Goal: Find specific page/section: Find specific page/section

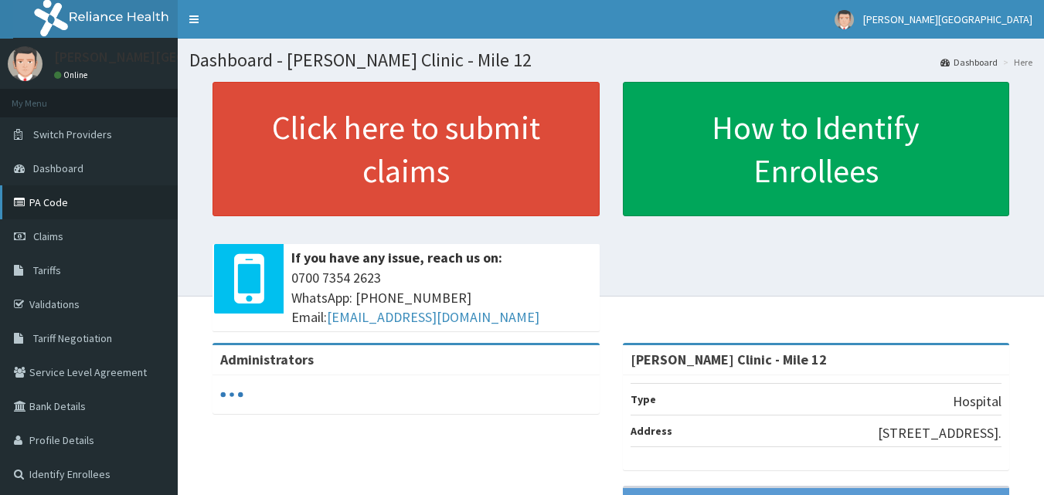
click at [72, 202] on link "PA Code" at bounding box center [89, 202] width 178 height 34
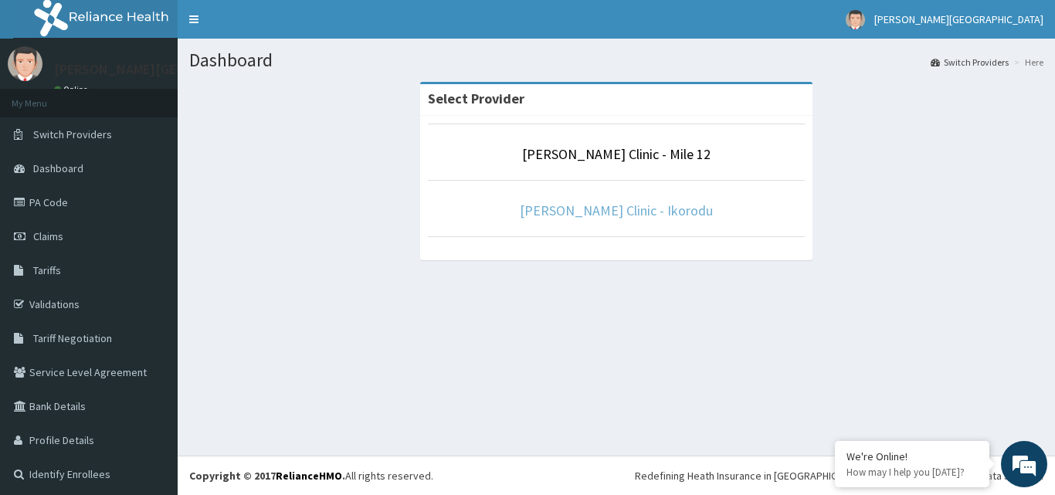
click at [615, 208] on link "[PERSON_NAME] Clinic - Ikorodu" at bounding box center [616, 211] width 193 height 18
click at [592, 217] on link "[PERSON_NAME] Clinic - Ikorodu" at bounding box center [616, 211] width 193 height 18
click at [578, 204] on link "[PERSON_NAME] Clinic - Ikorodu" at bounding box center [616, 211] width 193 height 18
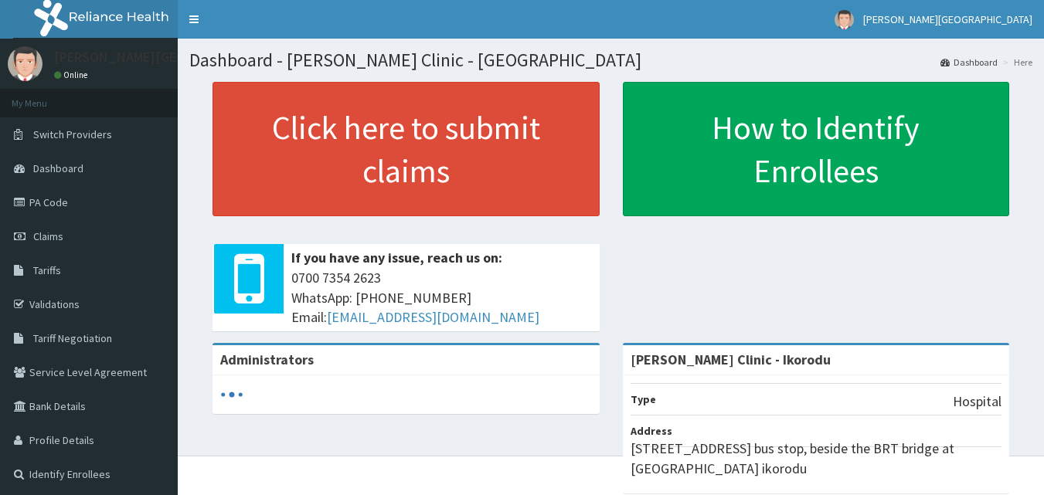
click at [71, 194] on link "PA Code" at bounding box center [89, 202] width 178 height 34
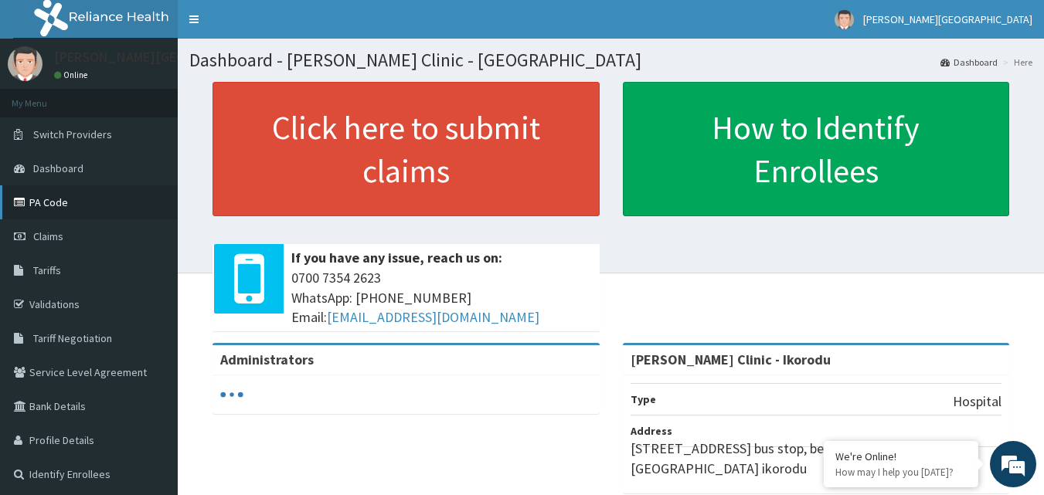
click at [81, 205] on link "PA Code" at bounding box center [89, 202] width 178 height 34
